Goal: Task Accomplishment & Management: Manage account settings

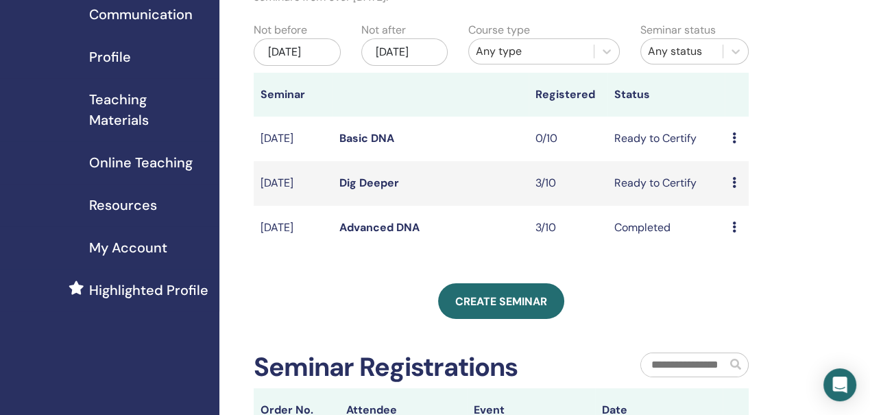
scroll to position [137, 0]
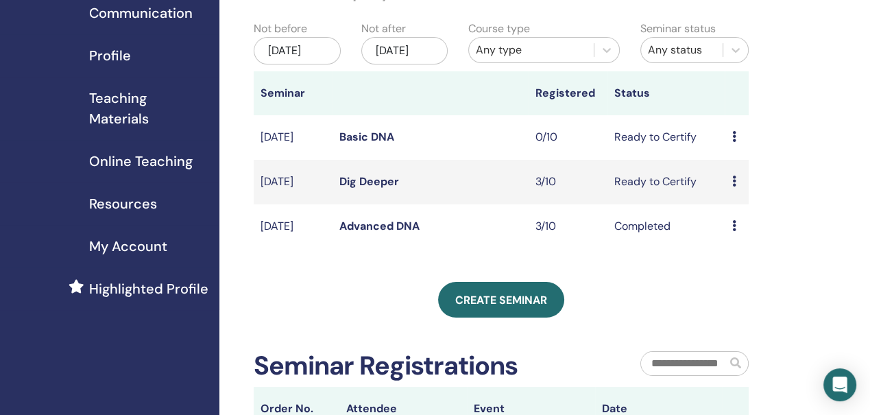
click at [369, 144] on link "Basic DNA" at bounding box center [366, 137] width 55 height 14
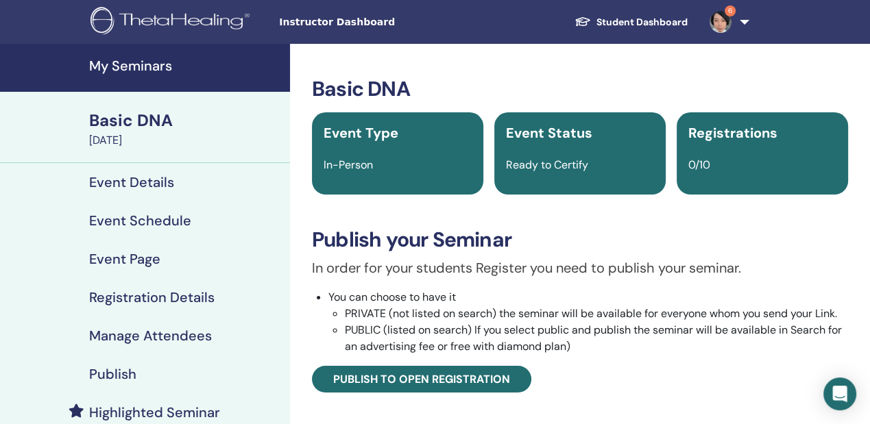
click at [147, 177] on h4 "Event Details" at bounding box center [131, 182] width 85 height 16
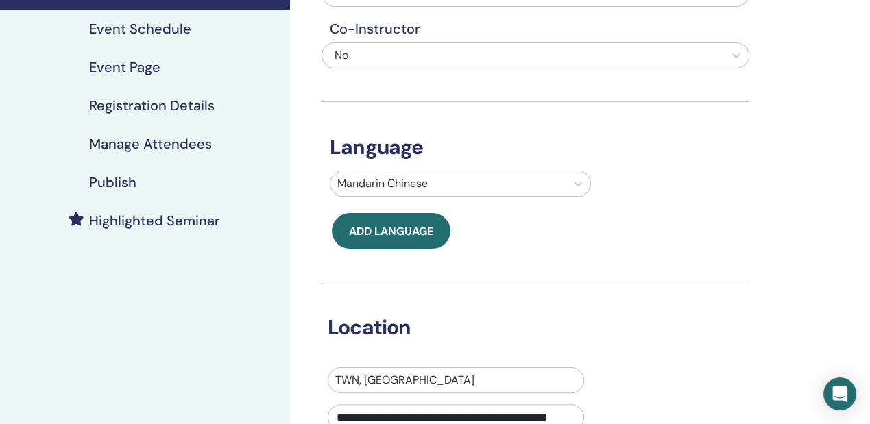
scroll to position [137, 0]
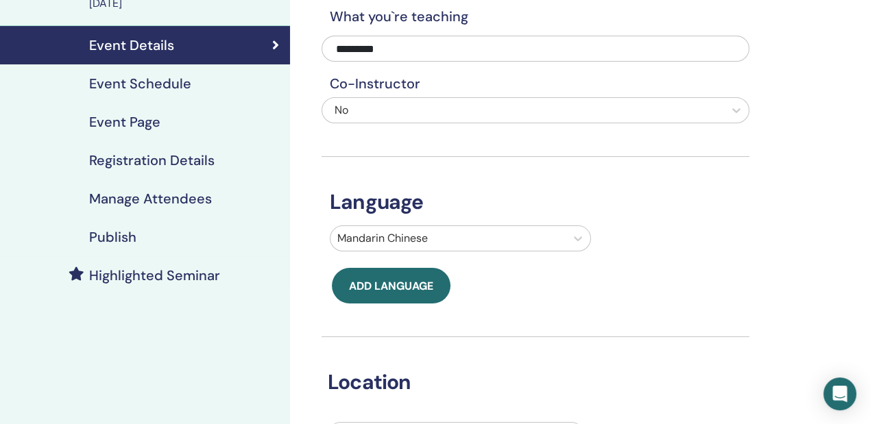
click at [150, 165] on h4 "Registration Details" at bounding box center [151, 160] width 125 height 16
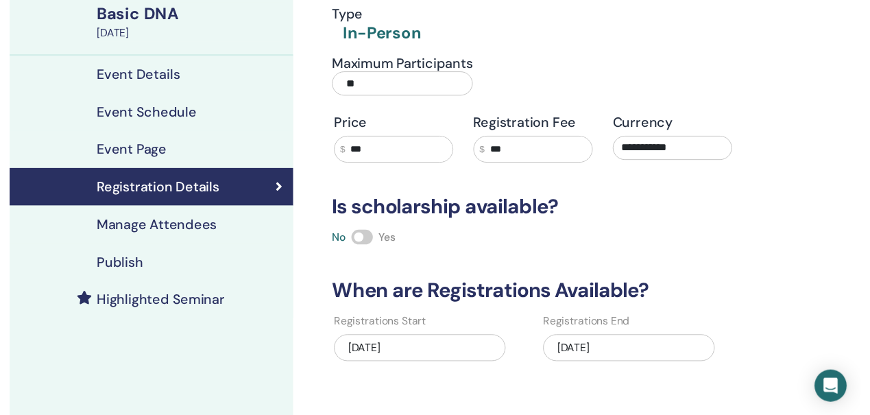
scroll to position [91, 0]
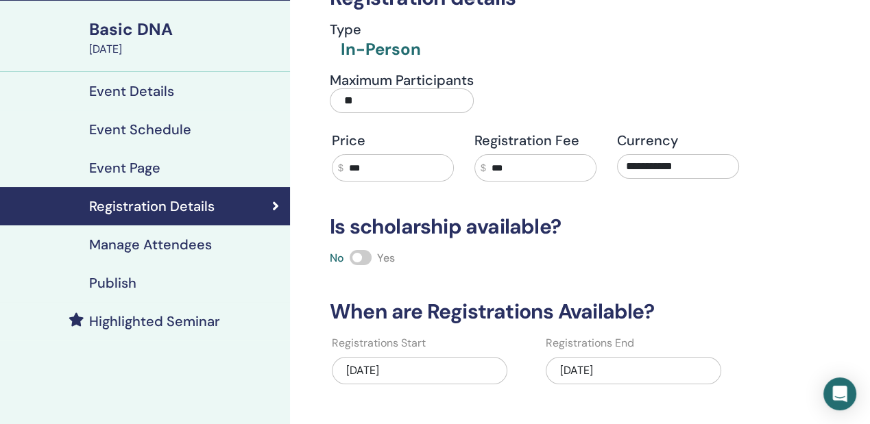
click at [164, 133] on h4 "Event Schedule" at bounding box center [140, 129] width 102 height 16
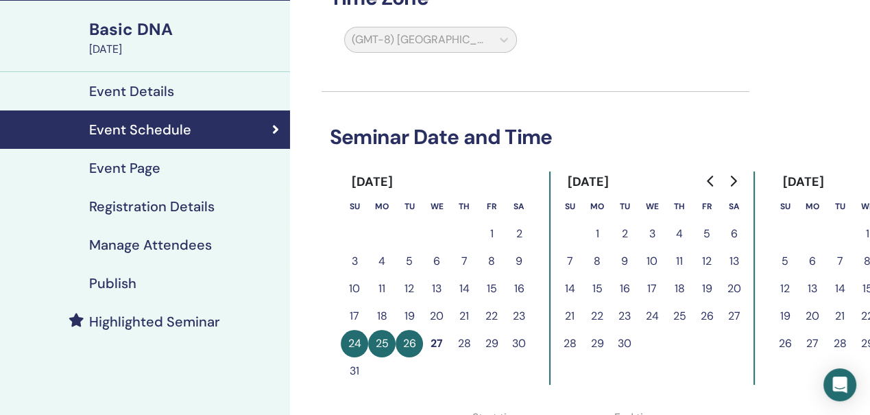
click at [467, 344] on button "28" at bounding box center [463, 343] width 27 height 27
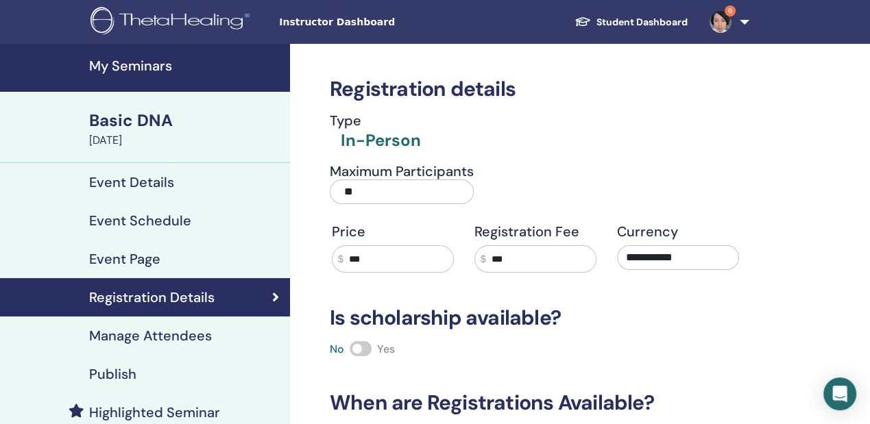
click at [144, 62] on h4 "My Seminars" at bounding box center [185, 66] width 193 height 16
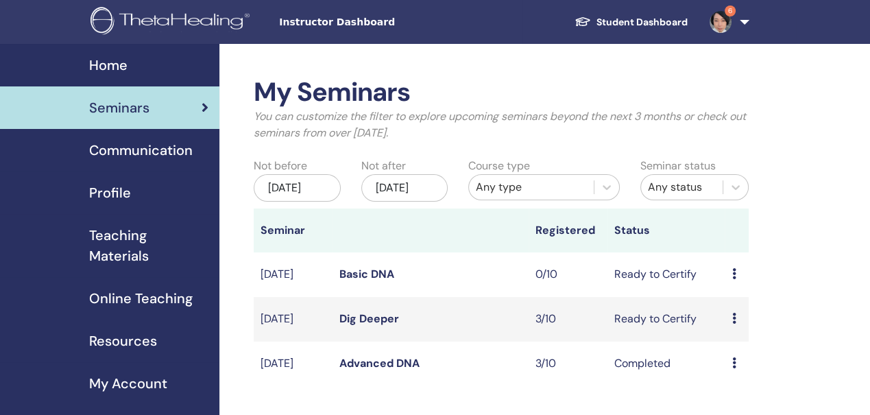
click at [735, 282] on div "Preview Edit Attendees Cancel" at bounding box center [736, 274] width 10 height 16
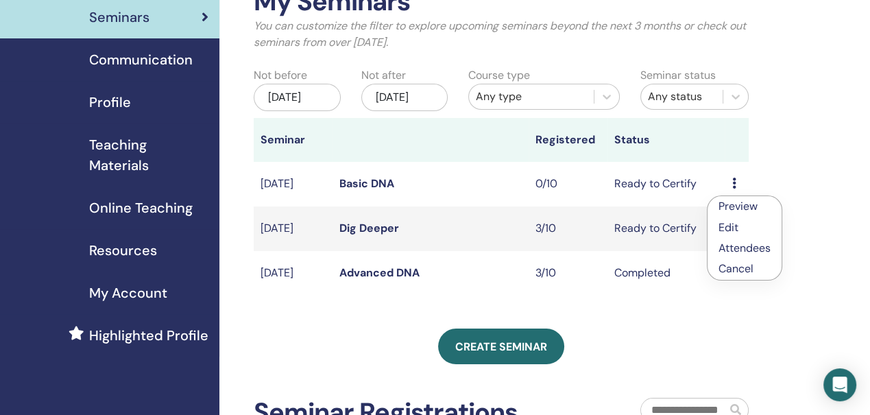
scroll to position [91, 0]
click at [725, 220] on link "Edit" at bounding box center [728, 226] width 20 height 14
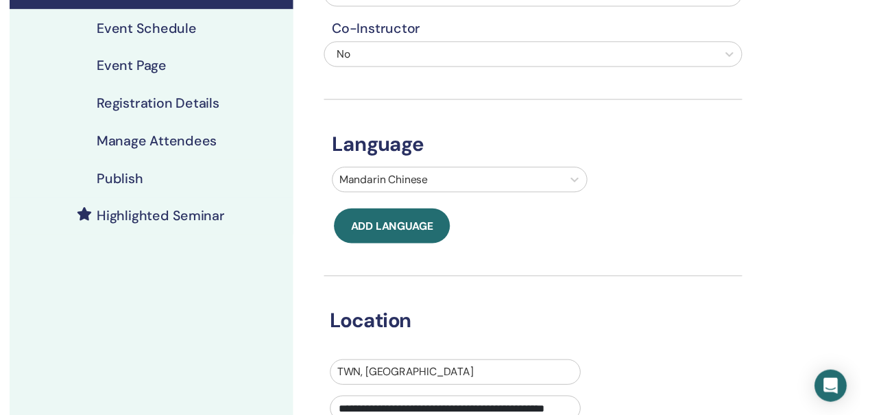
scroll to position [137, 0]
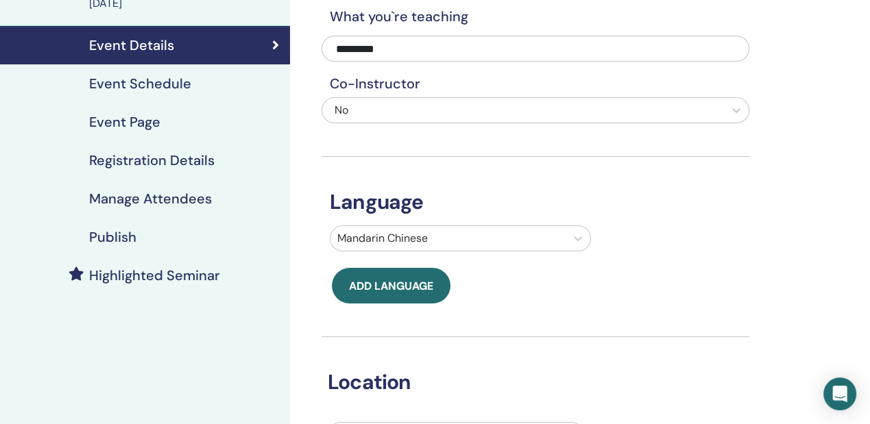
click at [162, 84] on h4 "Event Schedule" at bounding box center [140, 83] width 102 height 16
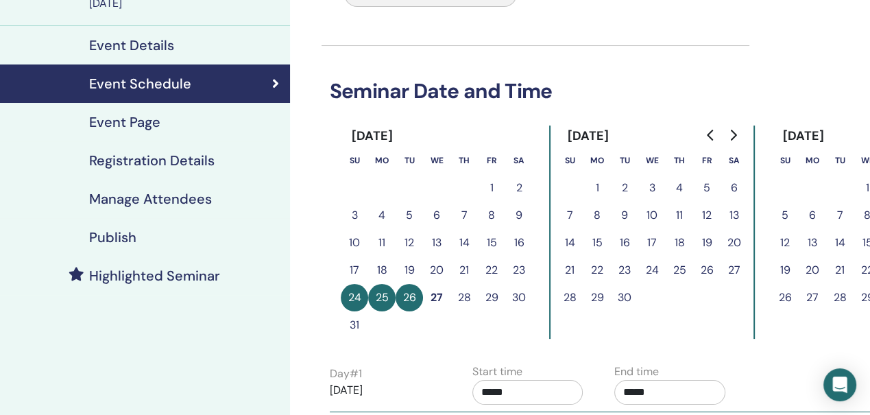
click at [463, 295] on button "28" at bounding box center [463, 297] width 27 height 27
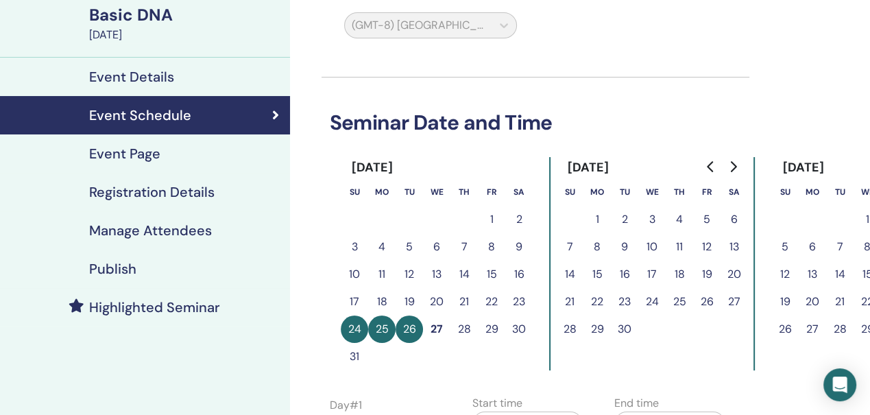
scroll to position [91, 0]
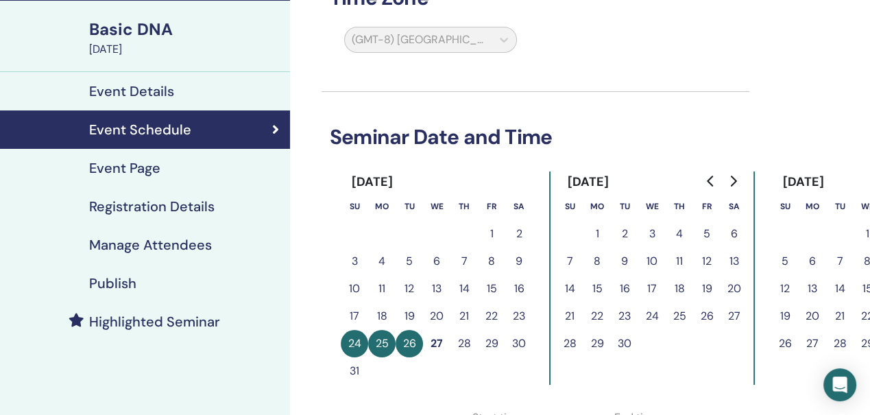
drag, startPoint x: 356, startPoint y: 346, endPoint x: 384, endPoint y: 342, distance: 27.7
click at [360, 346] on button "24" at bounding box center [354, 343] width 27 height 27
click at [386, 341] on button "25" at bounding box center [381, 343] width 27 height 27
click at [417, 345] on button "26" at bounding box center [408, 343] width 27 height 27
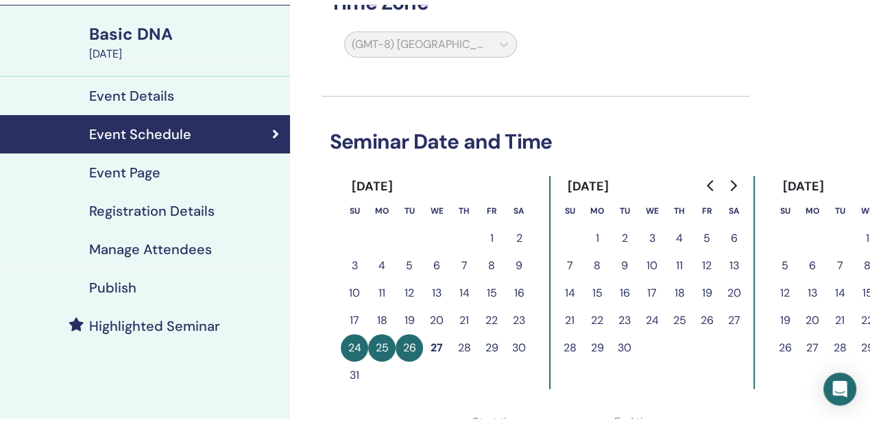
scroll to position [0, 0]
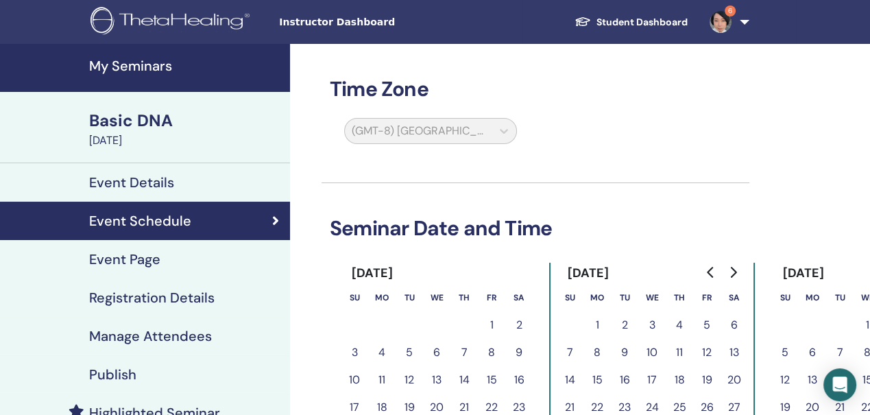
click at [160, 186] on h4 "Event Details" at bounding box center [131, 182] width 85 height 16
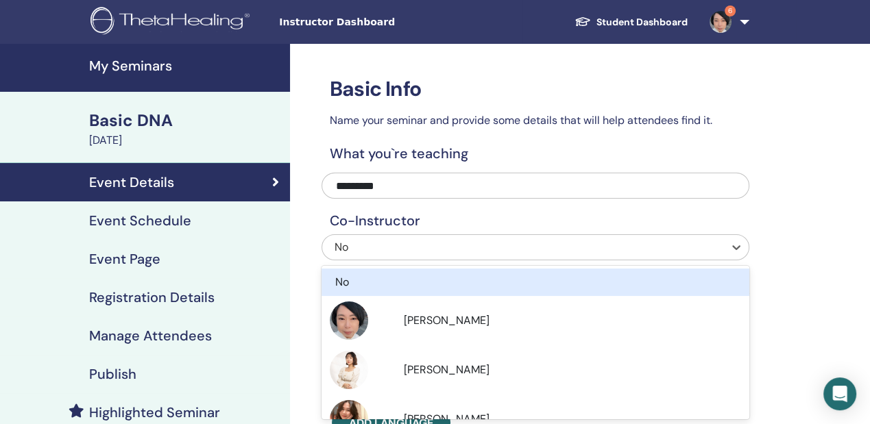
click at [349, 253] on div "No" at bounding box center [493, 247] width 318 height 16
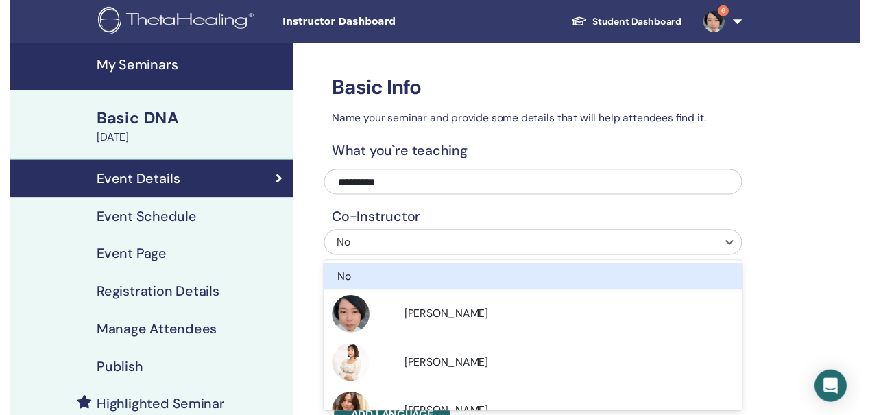
scroll to position [27, 0]
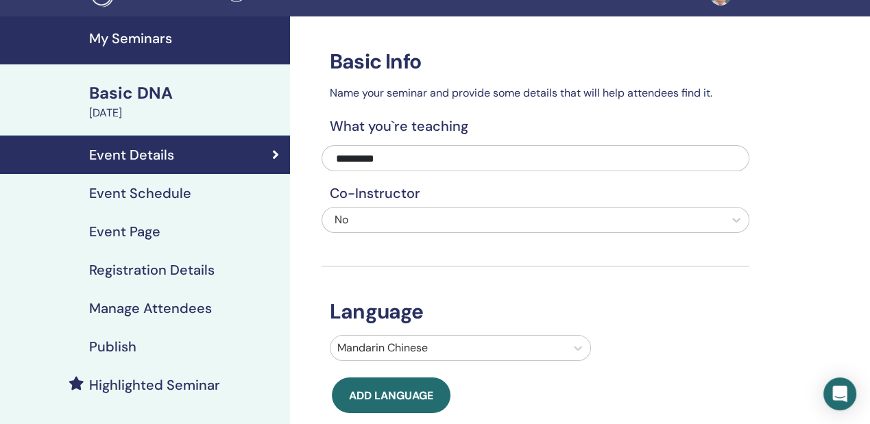
click at [181, 190] on h4 "Event Schedule" at bounding box center [140, 193] width 102 height 16
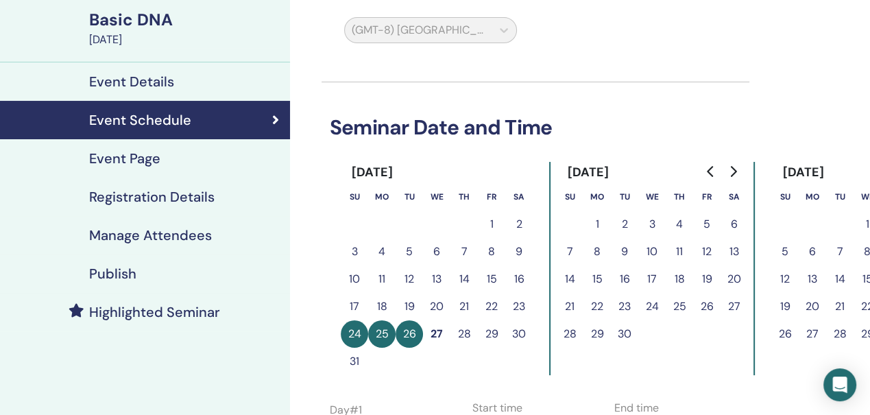
scroll to position [119, 0]
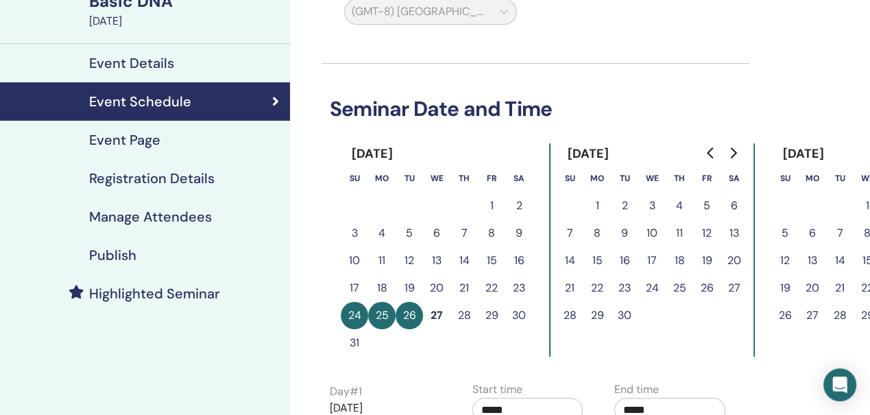
click at [435, 313] on button "27" at bounding box center [436, 315] width 27 height 27
click at [465, 313] on button "28" at bounding box center [463, 315] width 27 height 27
click at [497, 311] on button "29" at bounding box center [491, 315] width 27 height 27
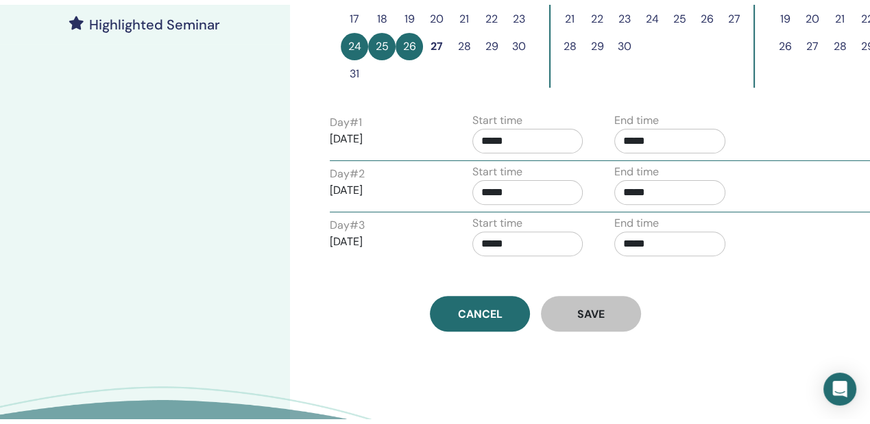
scroll to position [393, 0]
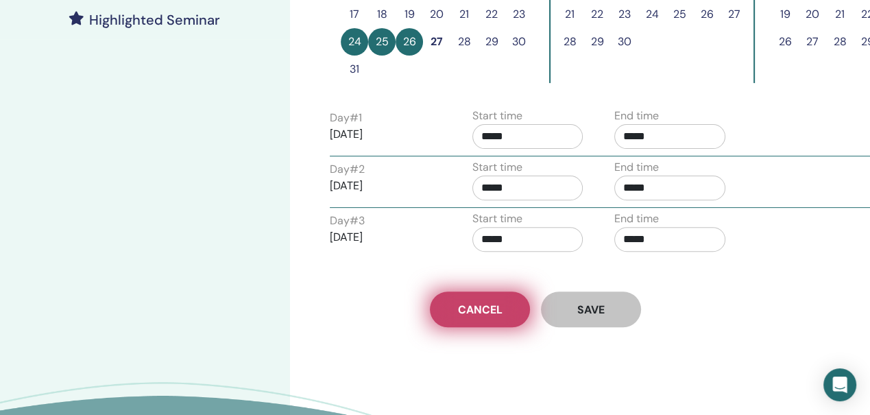
click at [484, 311] on span "Cancel" at bounding box center [480, 309] width 45 height 14
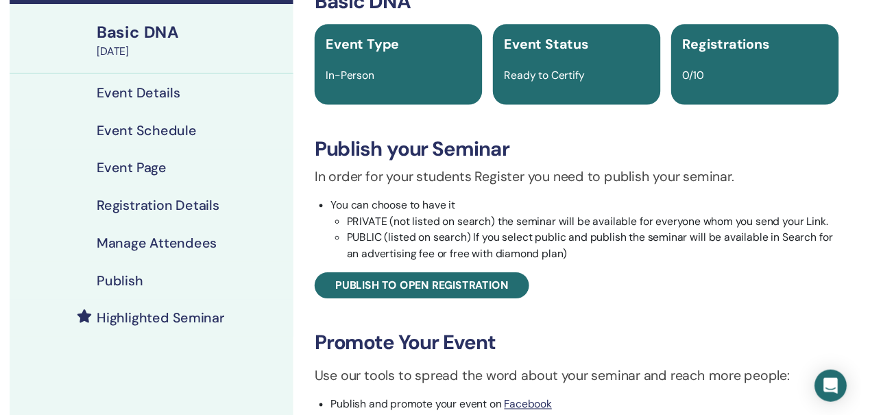
scroll to position [73, 0]
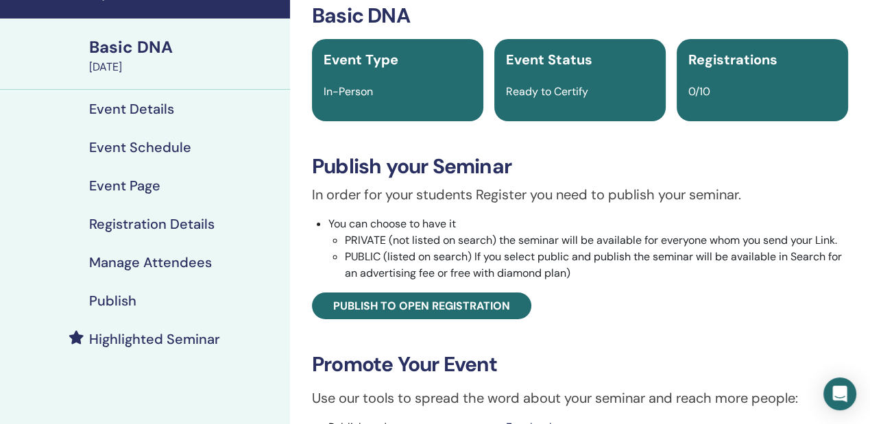
click at [151, 153] on h4 "Event Schedule" at bounding box center [140, 147] width 102 height 16
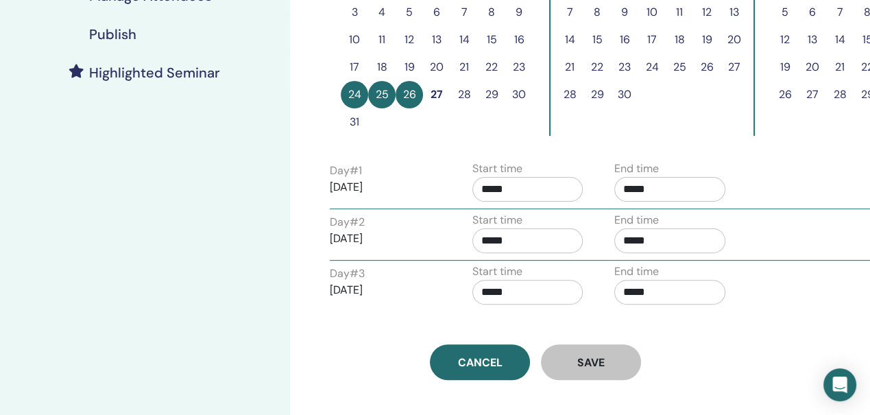
scroll to position [348, 0]
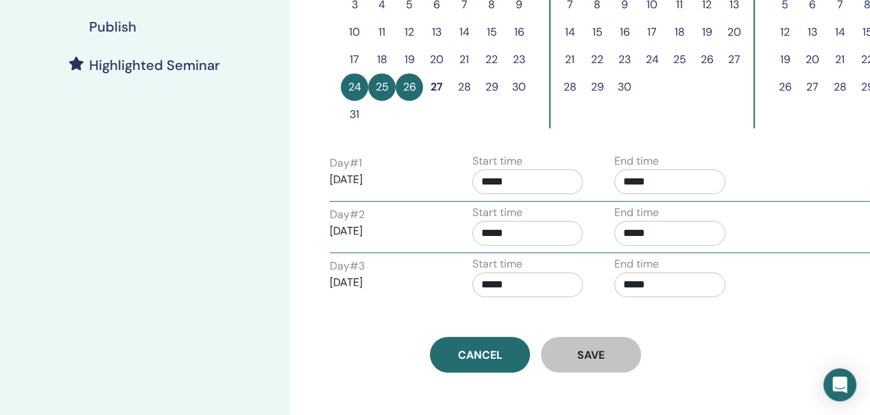
click at [465, 82] on button "28" at bounding box center [463, 86] width 27 height 27
click at [493, 87] on button "29" at bounding box center [491, 86] width 27 height 27
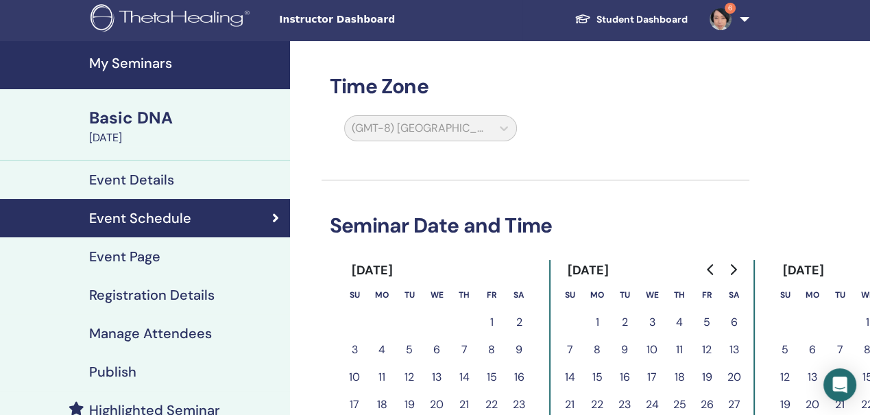
scroll to position [0, 0]
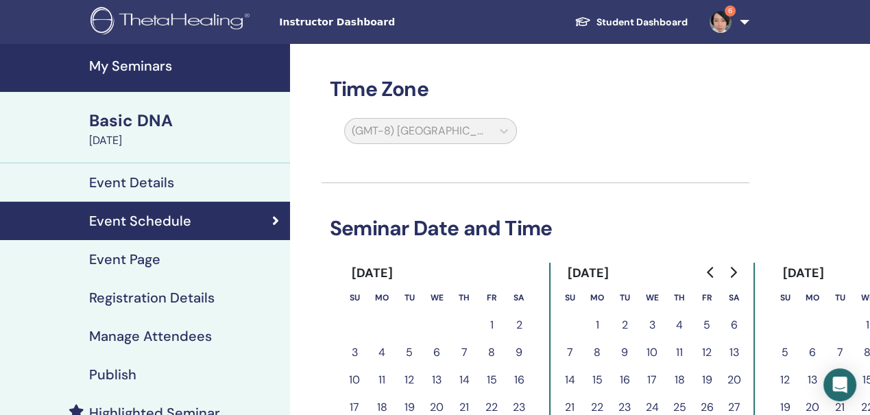
click at [157, 71] on h4 "My Seminars" at bounding box center [185, 66] width 193 height 16
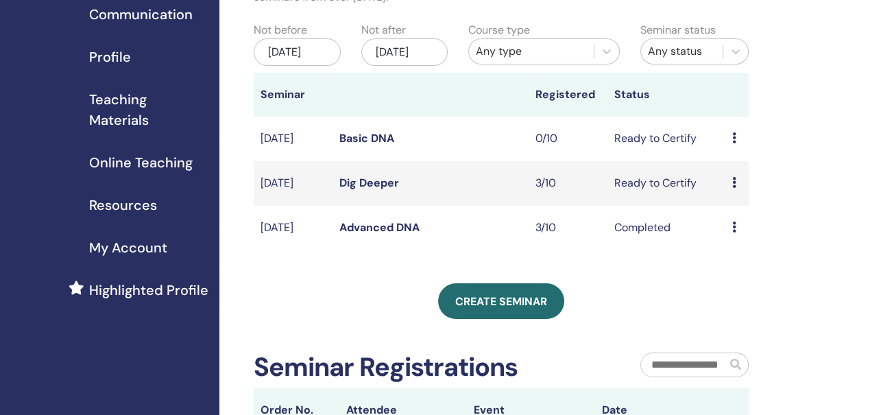
scroll to position [182, 0]
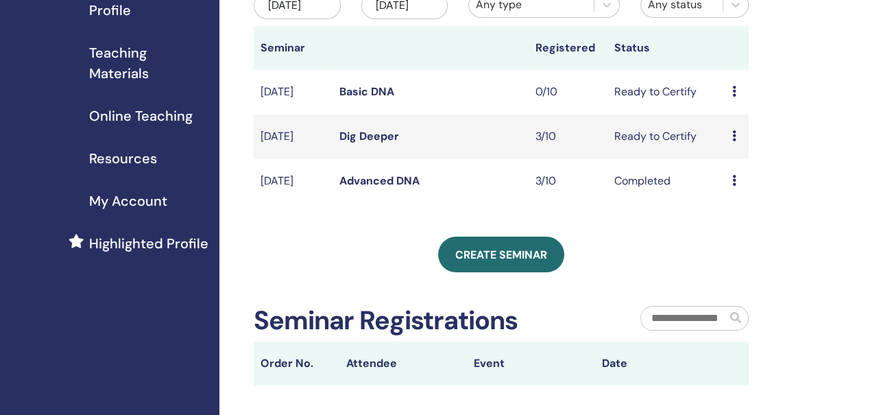
click at [731, 104] on td "Preview Edit Attendees Cancel" at bounding box center [736, 92] width 23 height 45
click at [736, 100] on div "Preview Edit Attendees Cancel" at bounding box center [736, 92] width 10 height 16
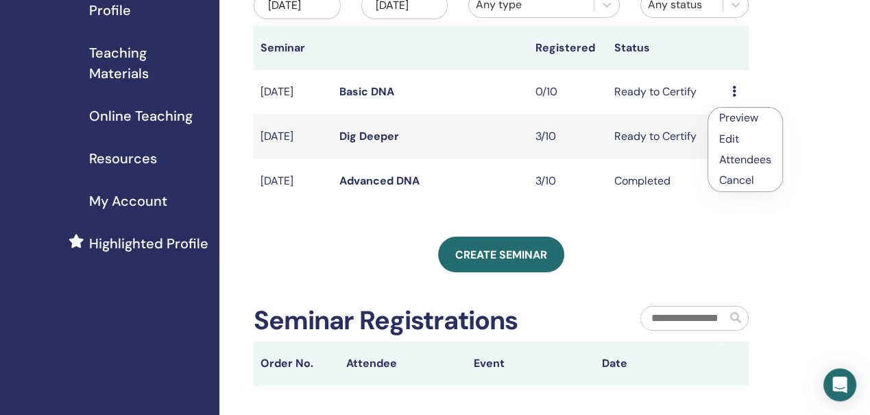
click at [742, 181] on p "Cancel" at bounding box center [745, 180] width 52 height 16
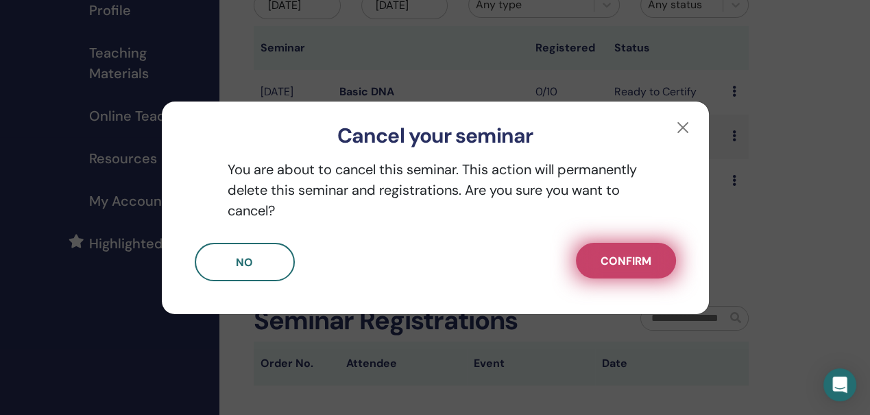
click at [624, 265] on span "Confirm" at bounding box center [625, 261] width 51 height 14
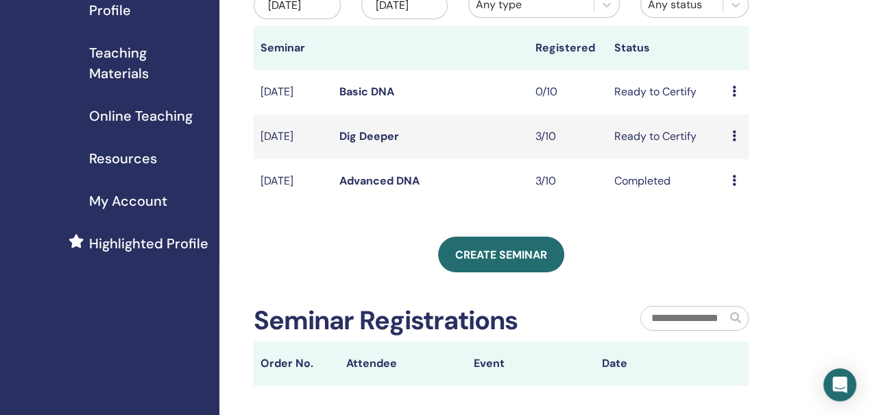
drag, startPoint x: 805, startPoint y: 115, endPoint x: 740, endPoint y: 116, distance: 64.4
click at [804, 115] on div "My Seminars You can customize the filter to explore upcoming seminars beyond th…" at bounding box center [545, 220] width 653 height 716
click at [731, 97] on icon at bounding box center [733, 91] width 4 height 11
click at [742, 184] on p "Cancel" at bounding box center [740, 182] width 52 height 16
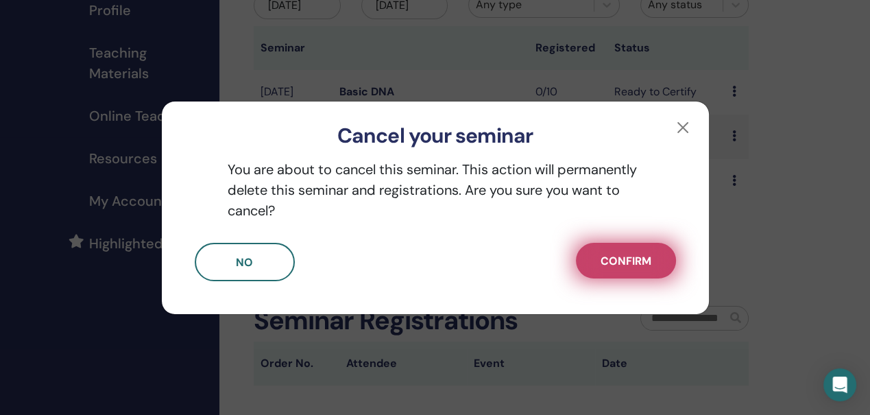
click at [629, 258] on span "Confirm" at bounding box center [625, 261] width 51 height 14
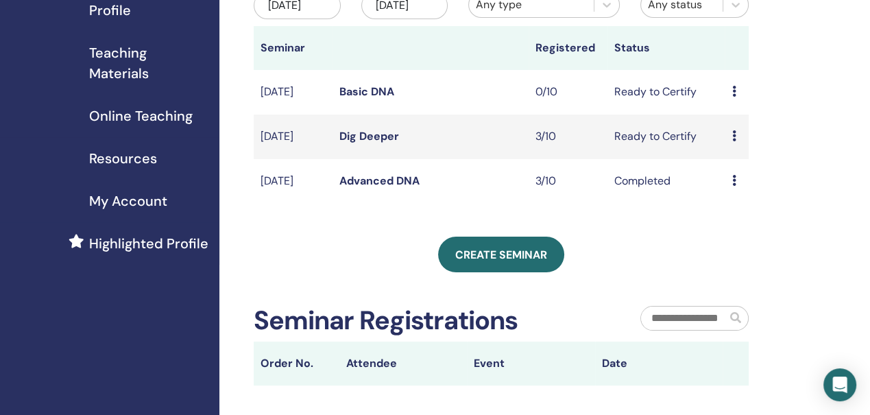
click at [734, 97] on icon at bounding box center [733, 91] width 4 height 11
click at [812, 88] on div "My Seminars You can customize the filter to explore upcoming seminars beyond th…" at bounding box center [545, 220] width 653 height 716
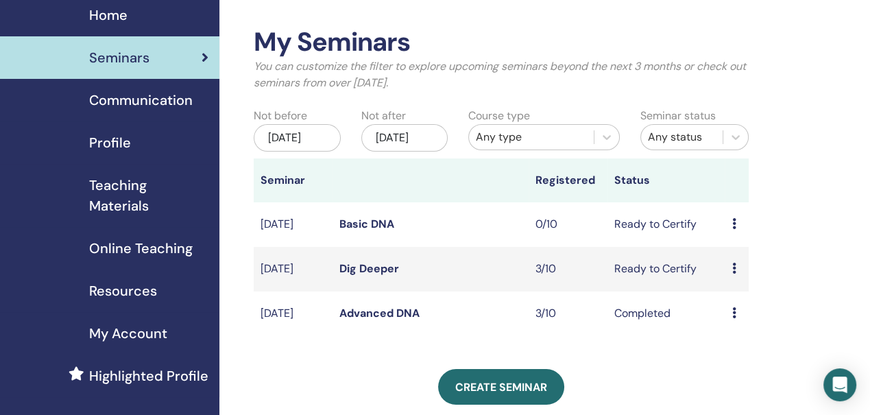
scroll to position [45, 0]
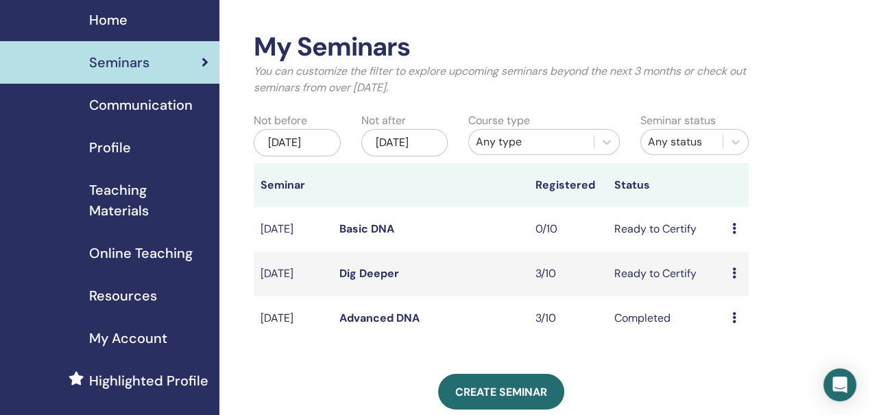
click at [733, 234] on icon at bounding box center [733, 228] width 4 height 11
click at [729, 276] on link "Edit" at bounding box center [726, 278] width 20 height 14
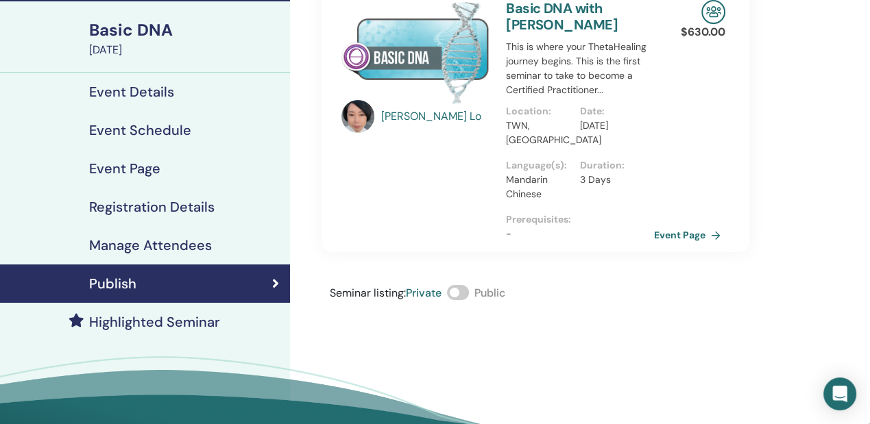
scroll to position [91, 0]
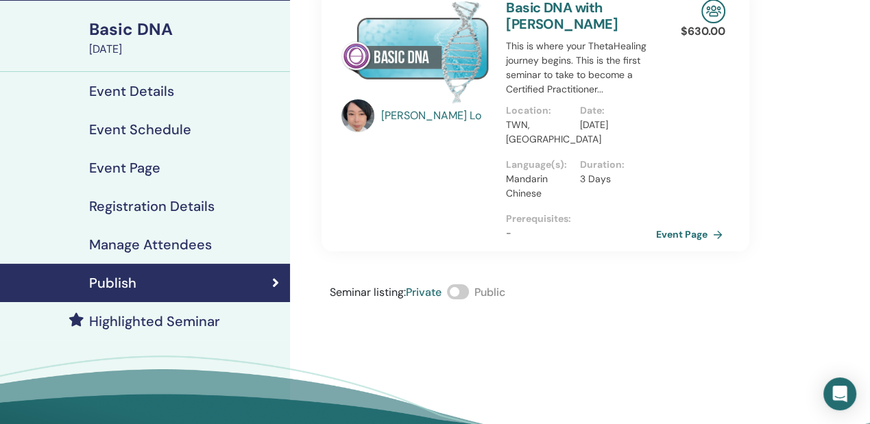
click at [675, 238] on link "Event Page" at bounding box center [692, 234] width 72 height 21
click at [675, 231] on link "Event Page" at bounding box center [692, 234] width 72 height 21
